Goal: Check status: Check status

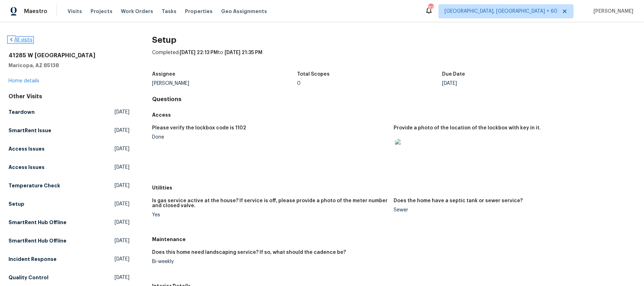
click at [11, 39] on icon at bounding box center [11, 40] width 6 height 6
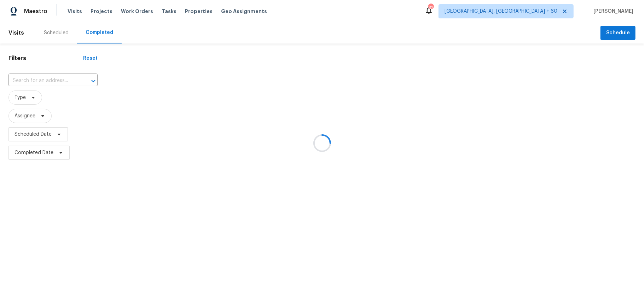
click at [34, 81] on div at bounding box center [322, 143] width 644 height 286
click at [33, 81] on div at bounding box center [322, 143] width 644 height 286
click at [25, 81] on div at bounding box center [322, 143] width 644 height 286
click at [24, 81] on div at bounding box center [322, 143] width 644 height 286
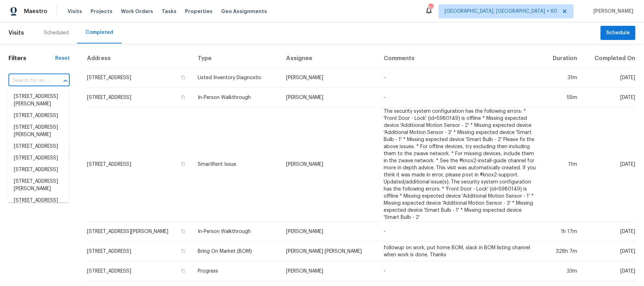
click at [20, 80] on input "text" at bounding box center [28, 80] width 41 height 11
paste input "[STREET_ADDRESS]"
type input "[STREET_ADDRESS]"
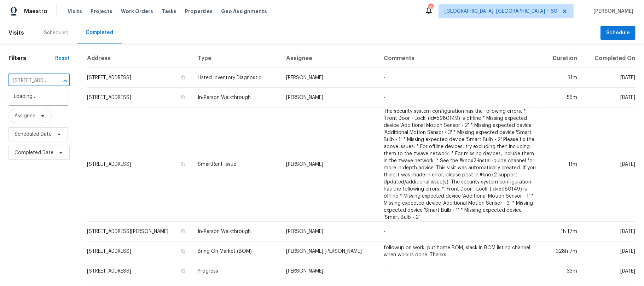
scroll to position [0, 60]
click at [36, 98] on li "[STREET_ADDRESS]" at bounding box center [38, 97] width 60 height 12
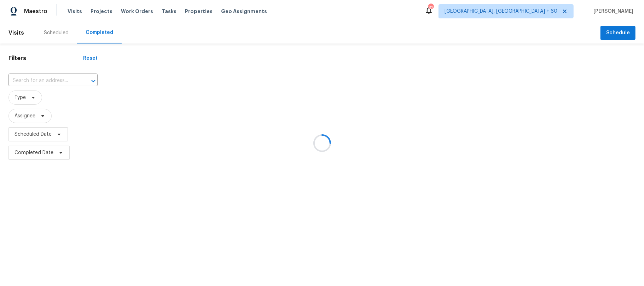
type input "[STREET_ADDRESS]"
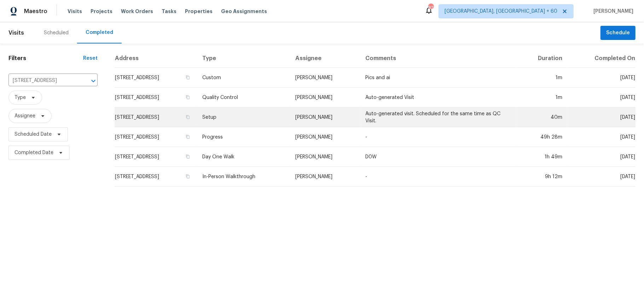
click at [289, 118] on td "Setup" at bounding box center [243, 117] width 93 height 20
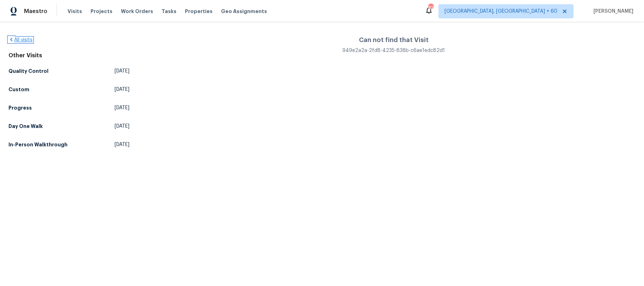
click at [12, 40] on icon at bounding box center [11, 40] width 6 height 6
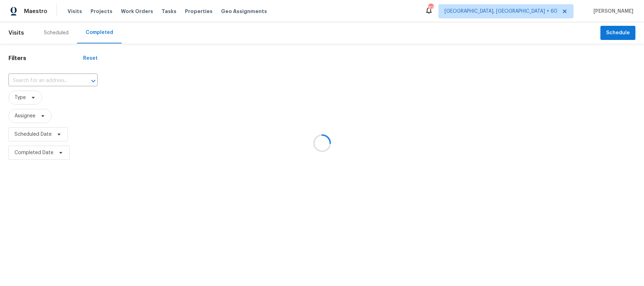
click at [109, 37] on div at bounding box center [322, 143] width 644 height 286
click at [40, 83] on div at bounding box center [322, 143] width 644 height 286
click at [40, 78] on div at bounding box center [322, 143] width 644 height 286
click at [40, 78] on input "text" at bounding box center [42, 80] width 69 height 11
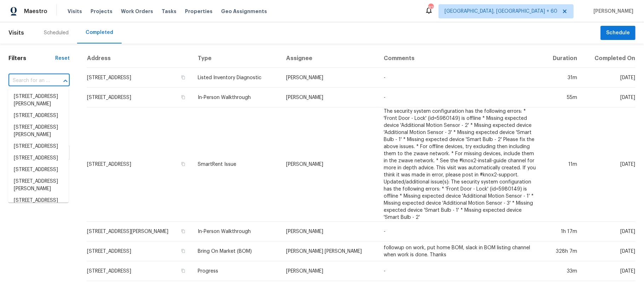
paste input "[STREET_ADDRESS]"
type input "[STREET_ADDRESS]"
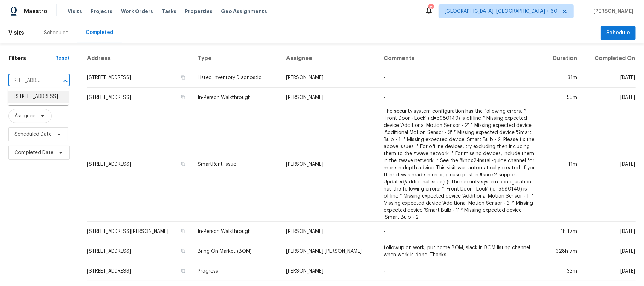
click at [35, 98] on li "[STREET_ADDRESS]" at bounding box center [38, 97] width 60 height 12
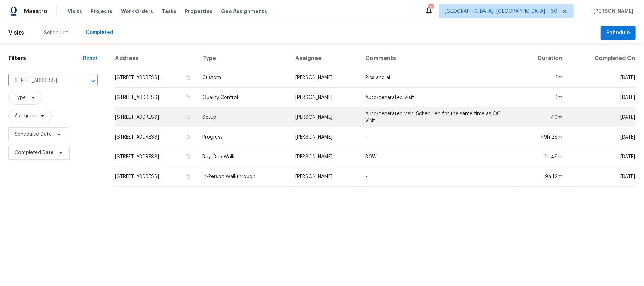
click at [290, 125] on td "Setup" at bounding box center [243, 117] width 93 height 20
